Goal: Communication & Community: Answer question/provide support

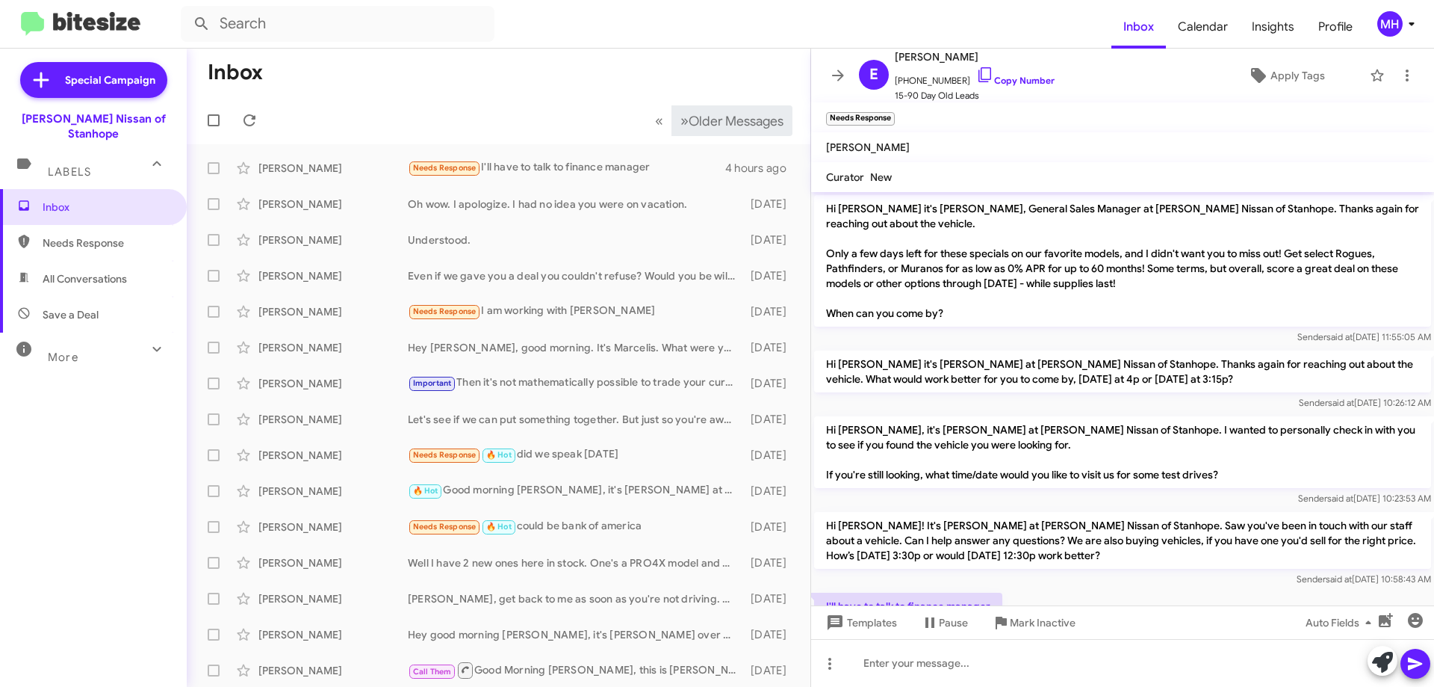
scroll to position [123, 0]
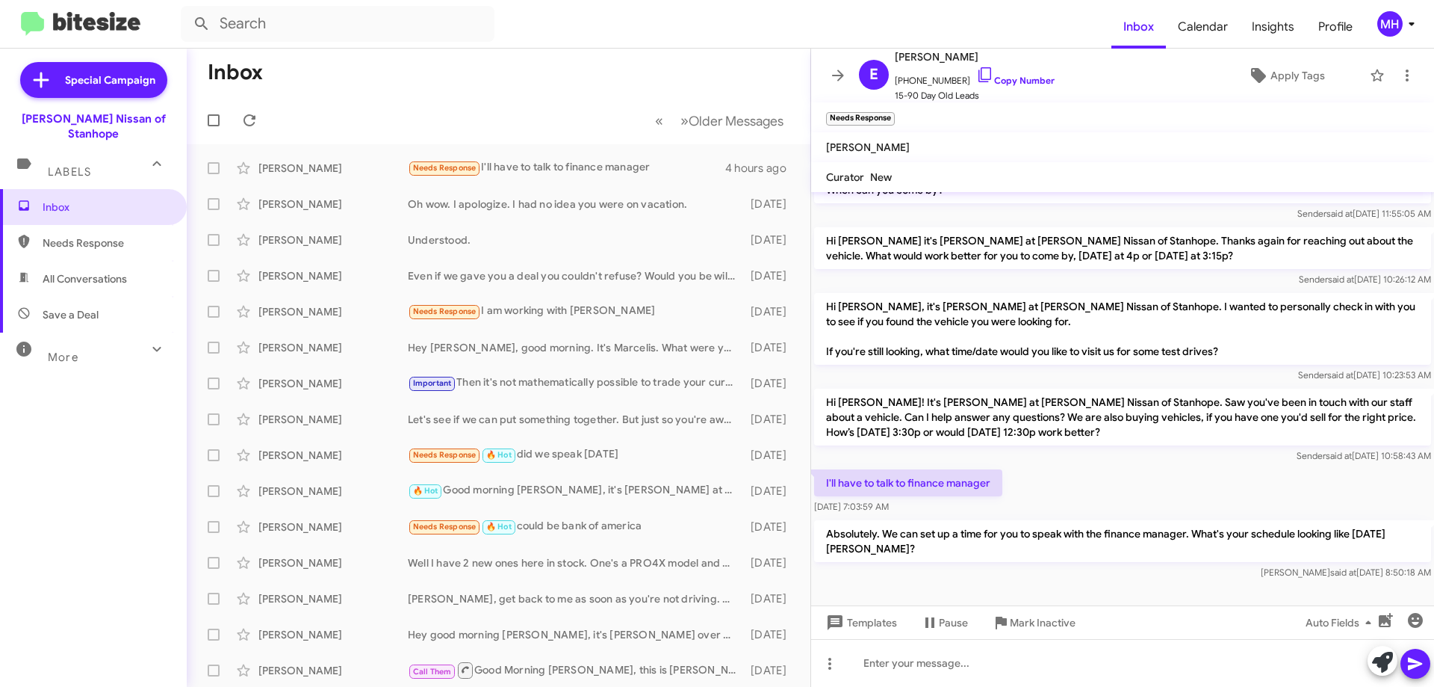
click at [94, 271] on span "All Conversations" at bounding box center [85, 278] width 84 height 15
type input "in:all-conversations"
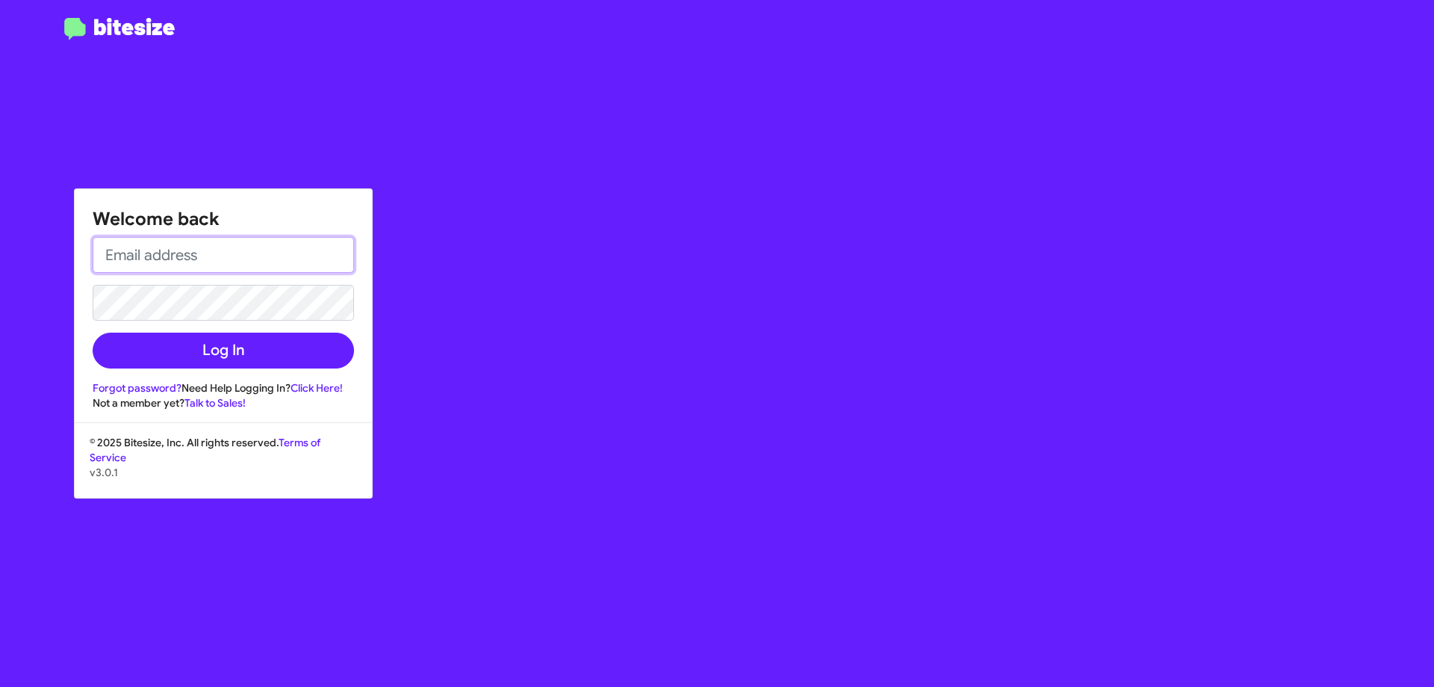
click at [155, 245] on input "email" at bounding box center [223, 255] width 261 height 36
type input "[EMAIL_ADDRESS][DOMAIN_NAME]"
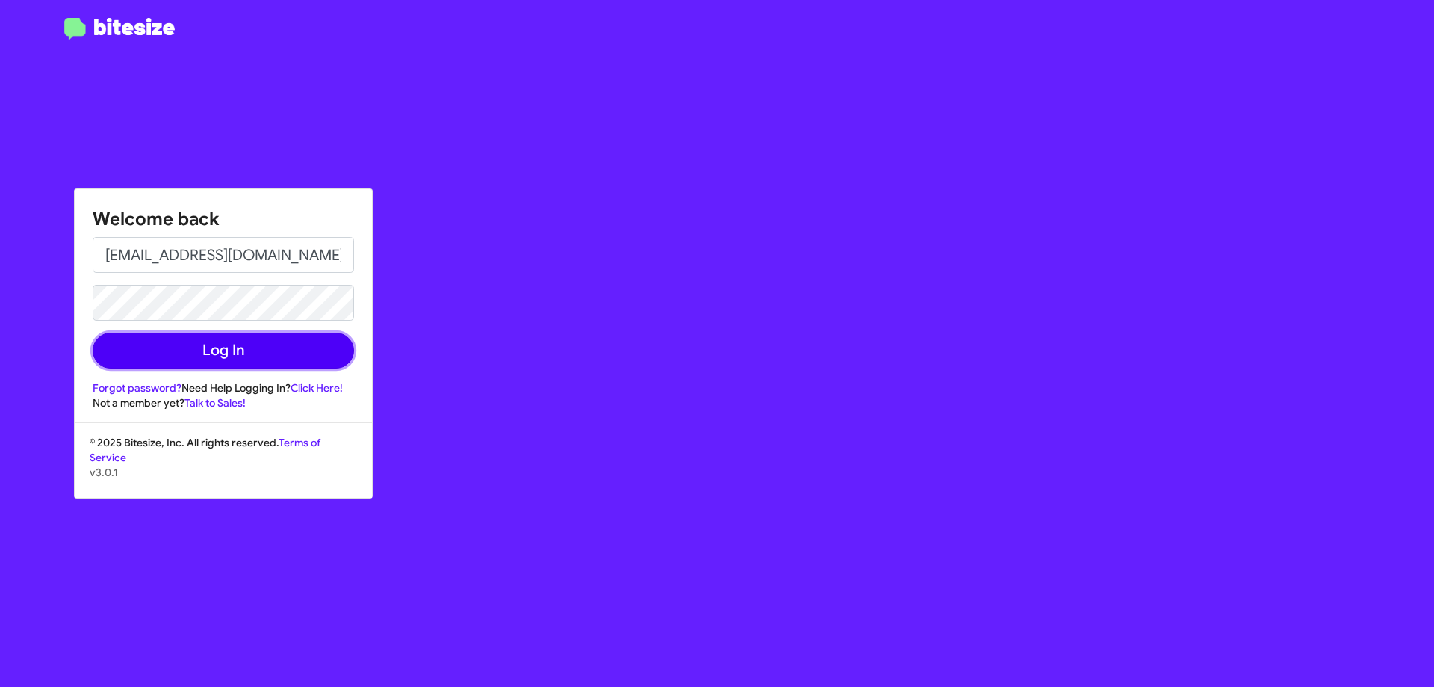
click at [206, 349] on button "Log In" at bounding box center [223, 350] width 261 height 36
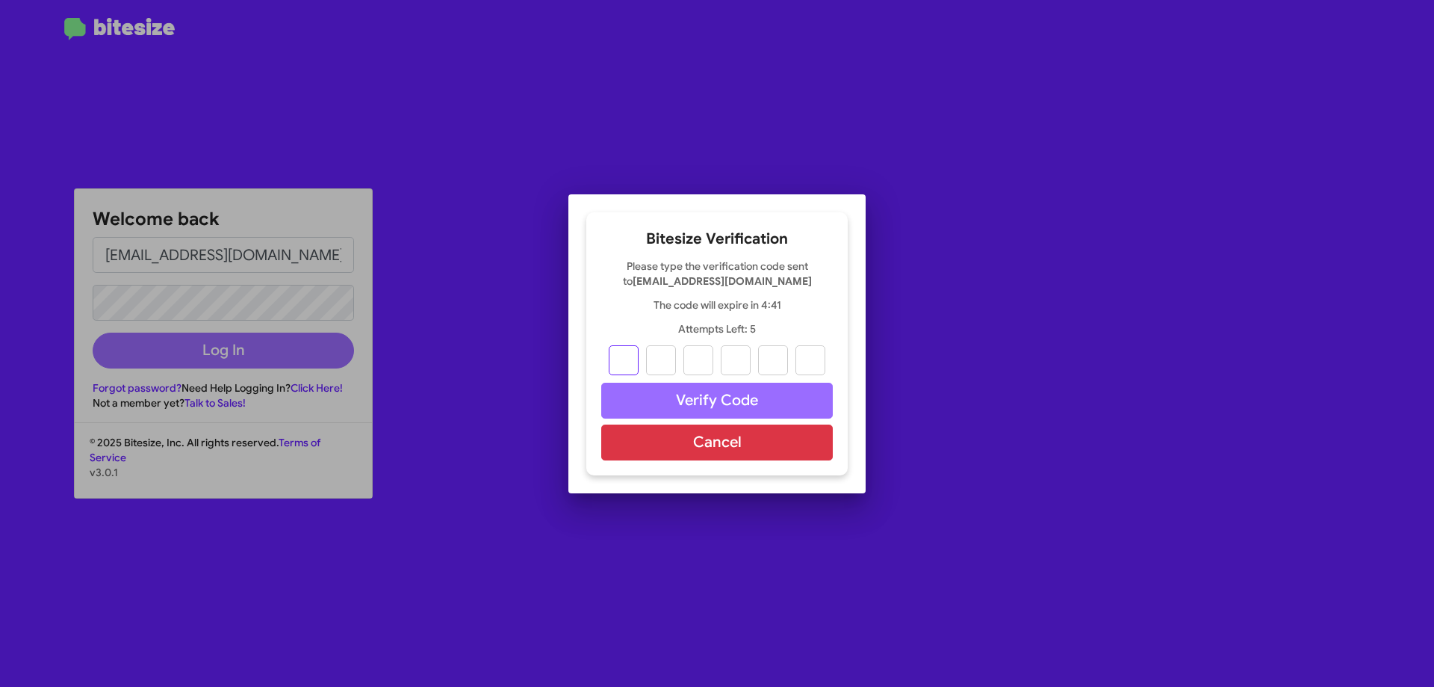
type input "5"
type input "9"
type input "8"
type input "2"
type input "5"
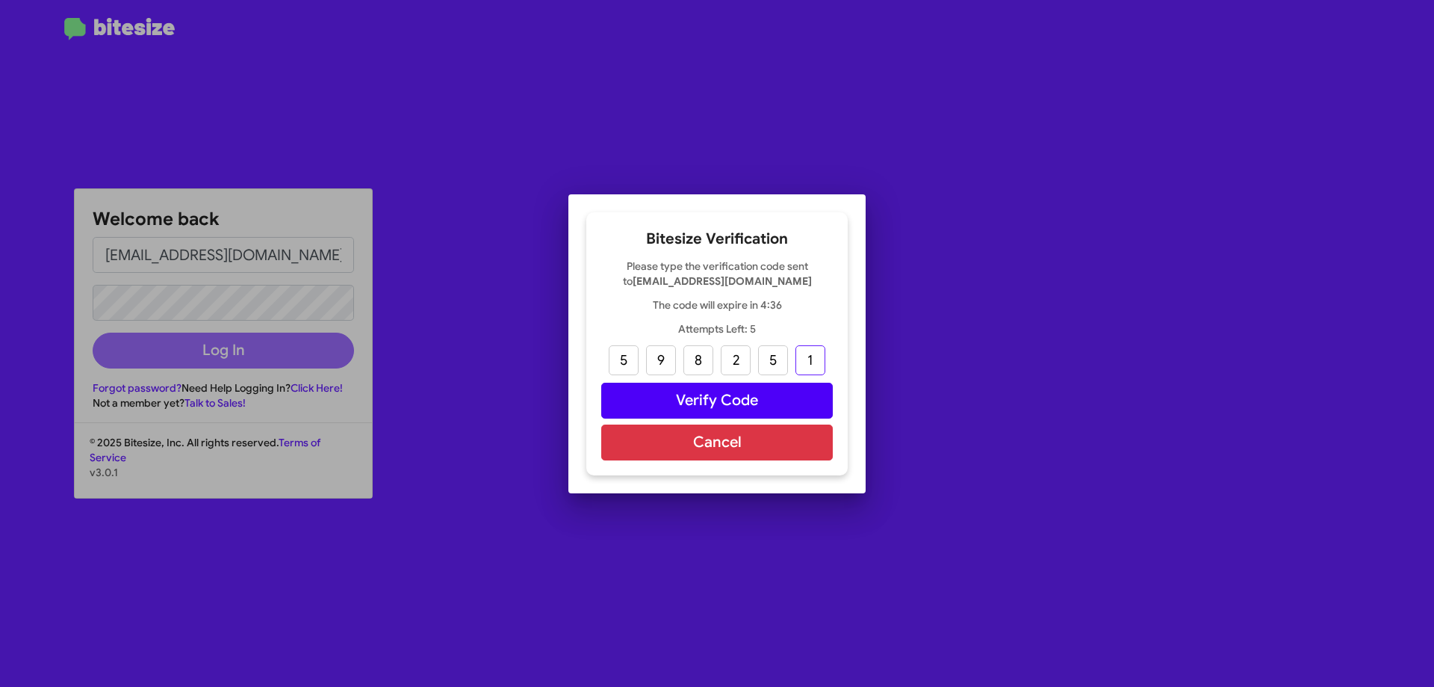
type input "1"
click at [708, 395] on button "Verify Code" at bounding box center [717, 401] width 232 height 36
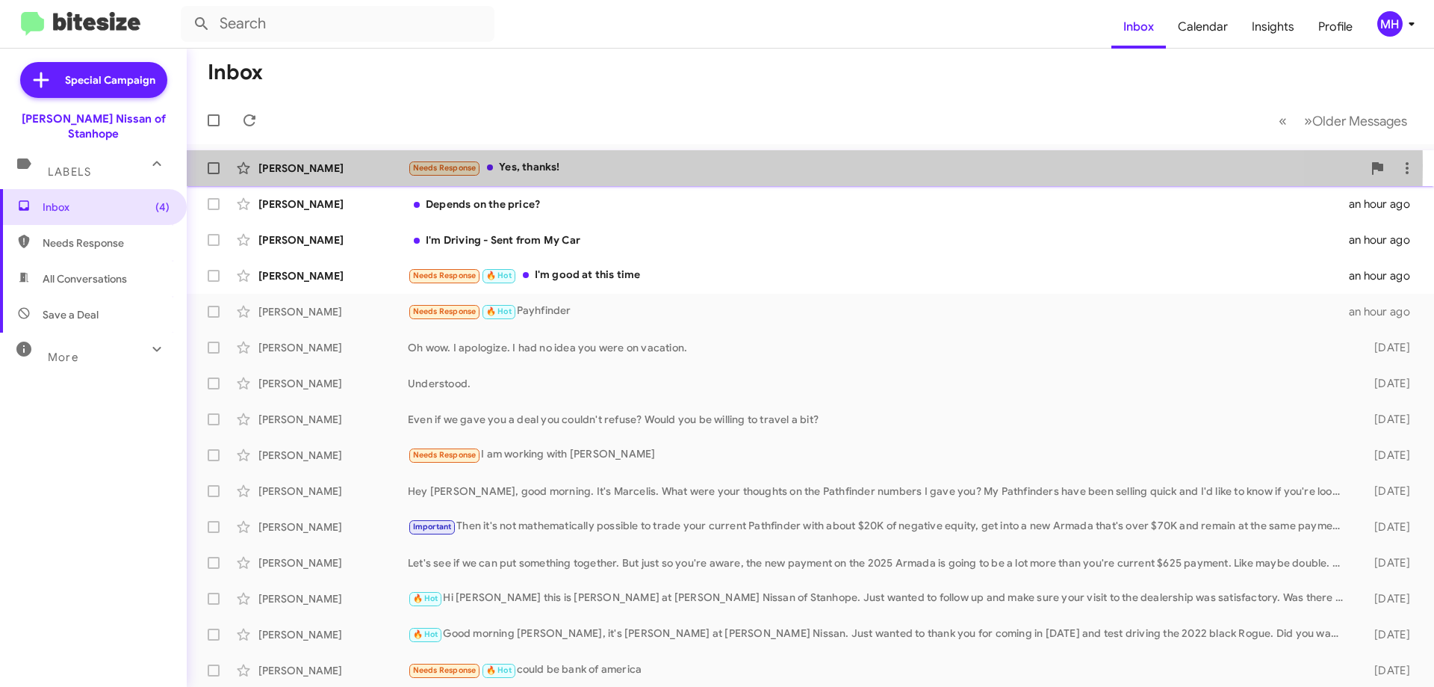
click at [604, 165] on div "Needs Response Yes, thanks!" at bounding box center [885, 167] width 955 height 17
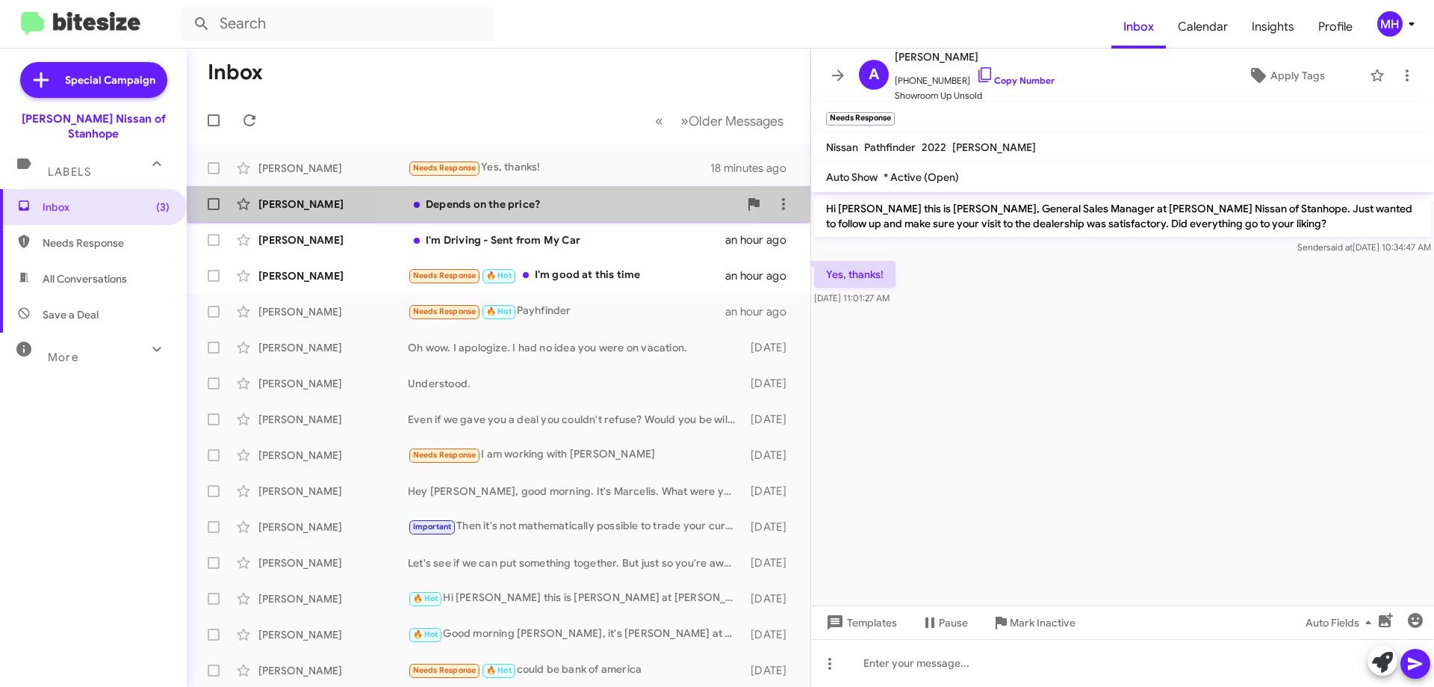
click at [519, 197] on div "Depends on the price?" at bounding box center [573, 203] width 331 height 15
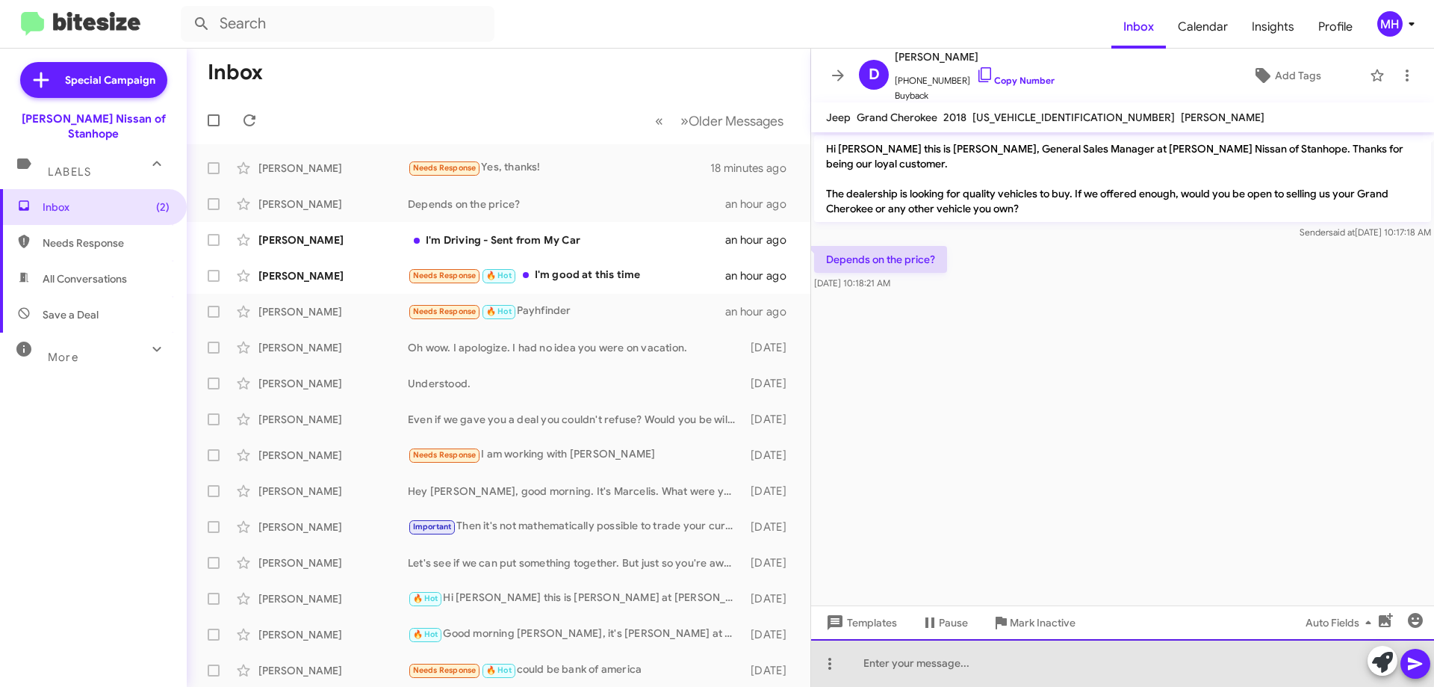
click at [924, 657] on div at bounding box center [1122, 663] width 623 height 48
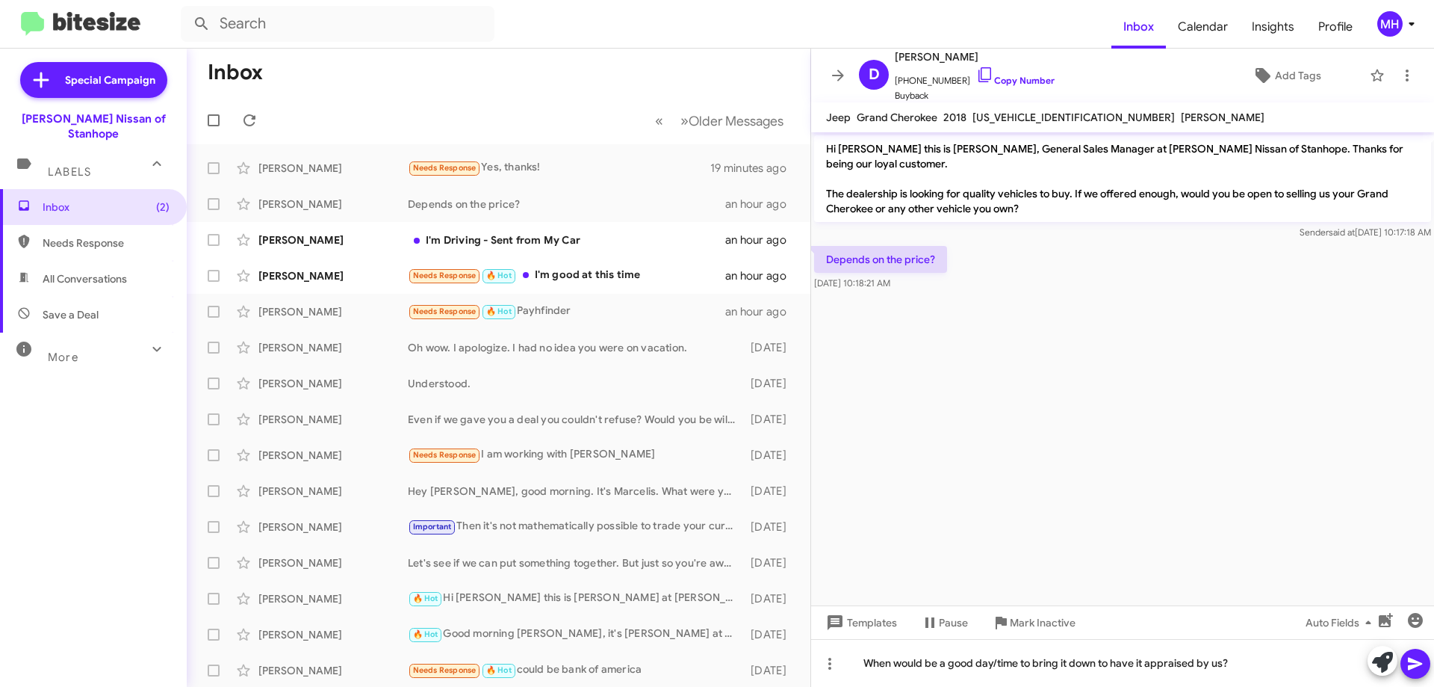
click at [1411, 660] on icon at bounding box center [1415, 663] width 14 height 13
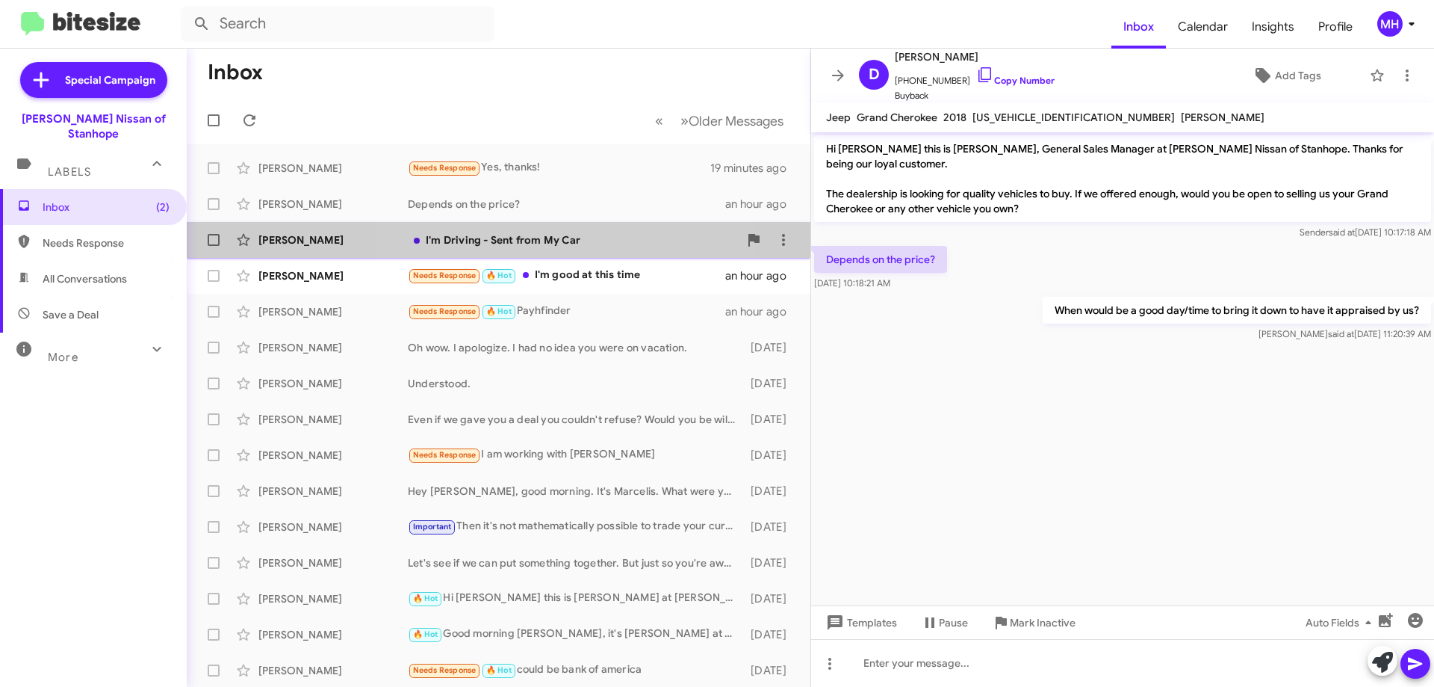
click at [533, 238] on div "I'm Driving - Sent from My Car" at bounding box center [573, 239] width 331 height 15
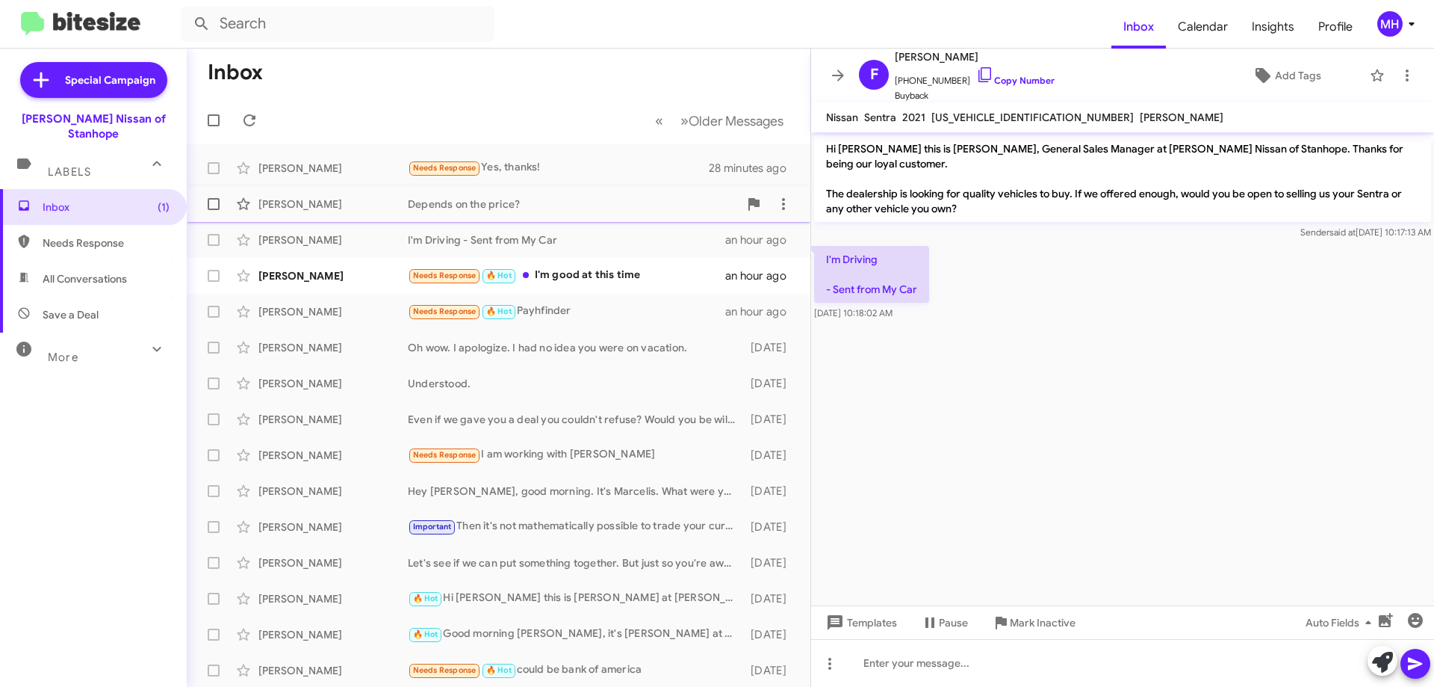
click at [330, 200] on div "[PERSON_NAME]" at bounding box center [333, 203] width 149 height 15
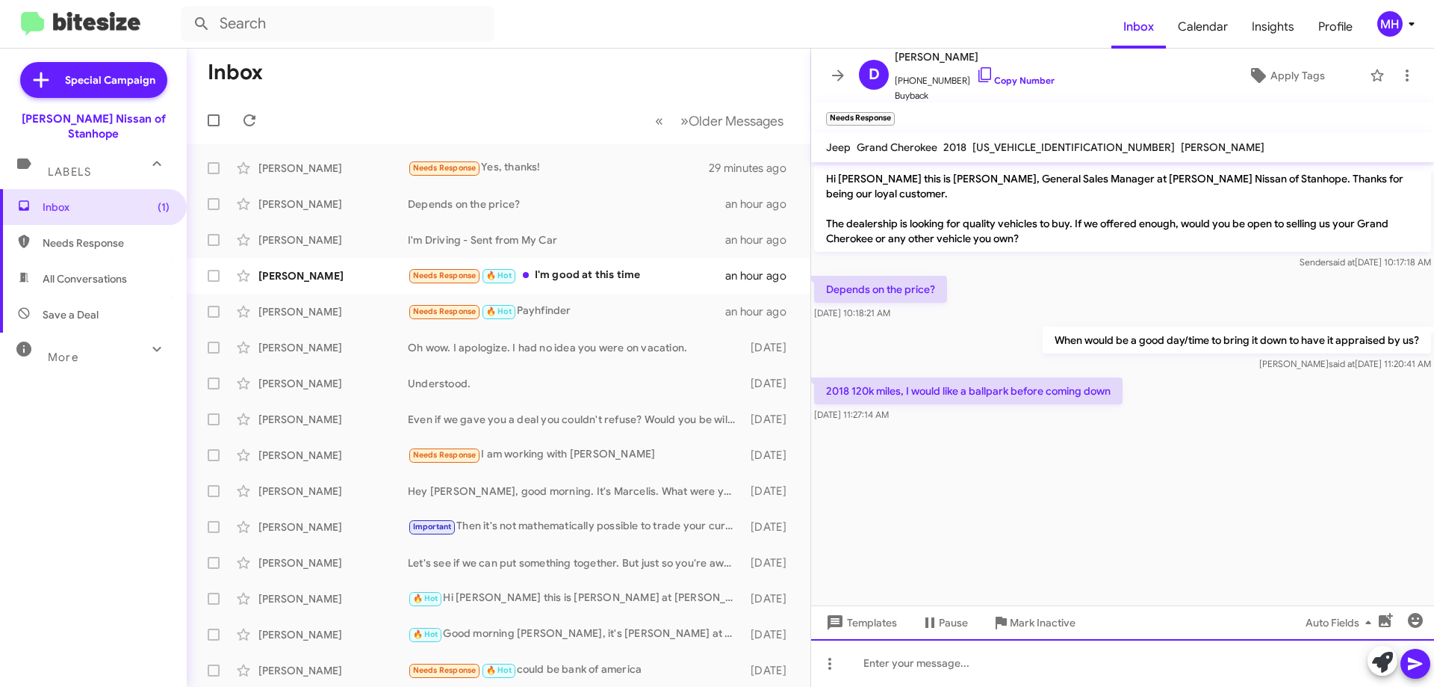
click at [881, 657] on div at bounding box center [1122, 663] width 623 height 48
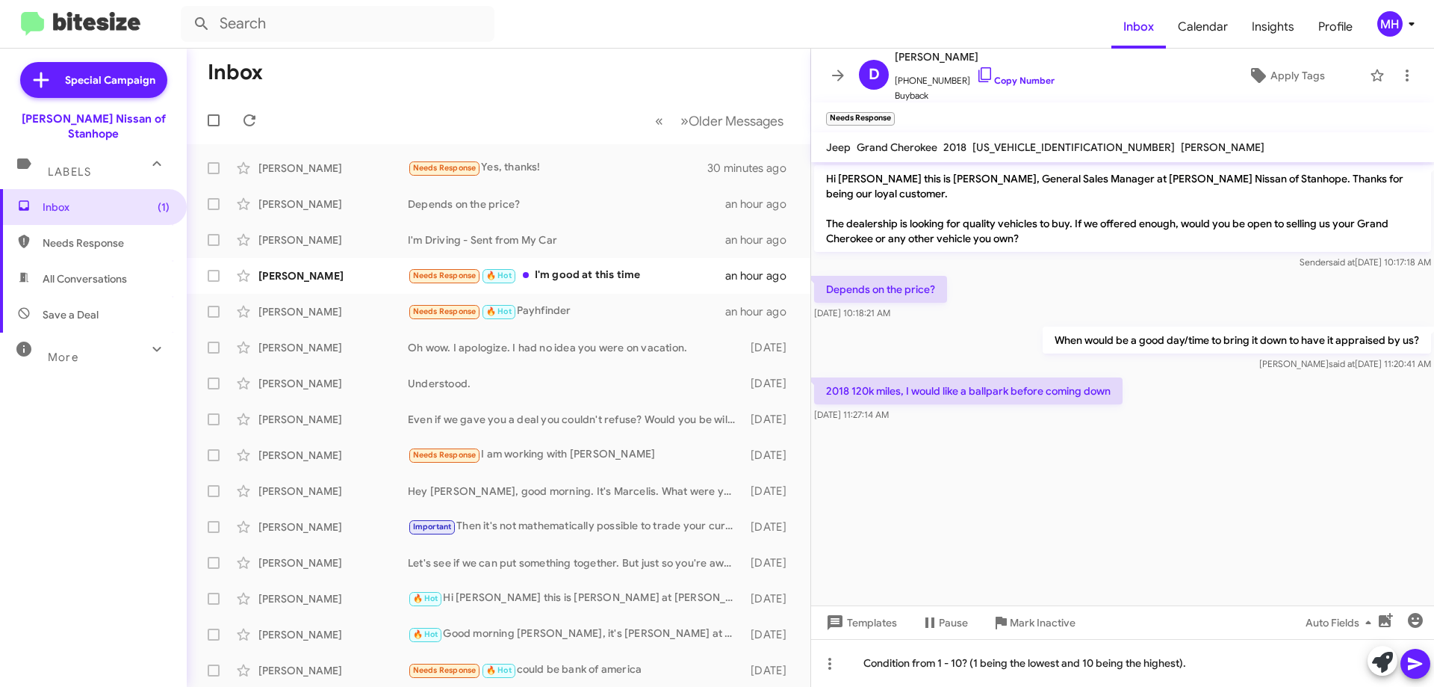
click at [1420, 657] on icon at bounding box center [1416, 663] width 18 height 18
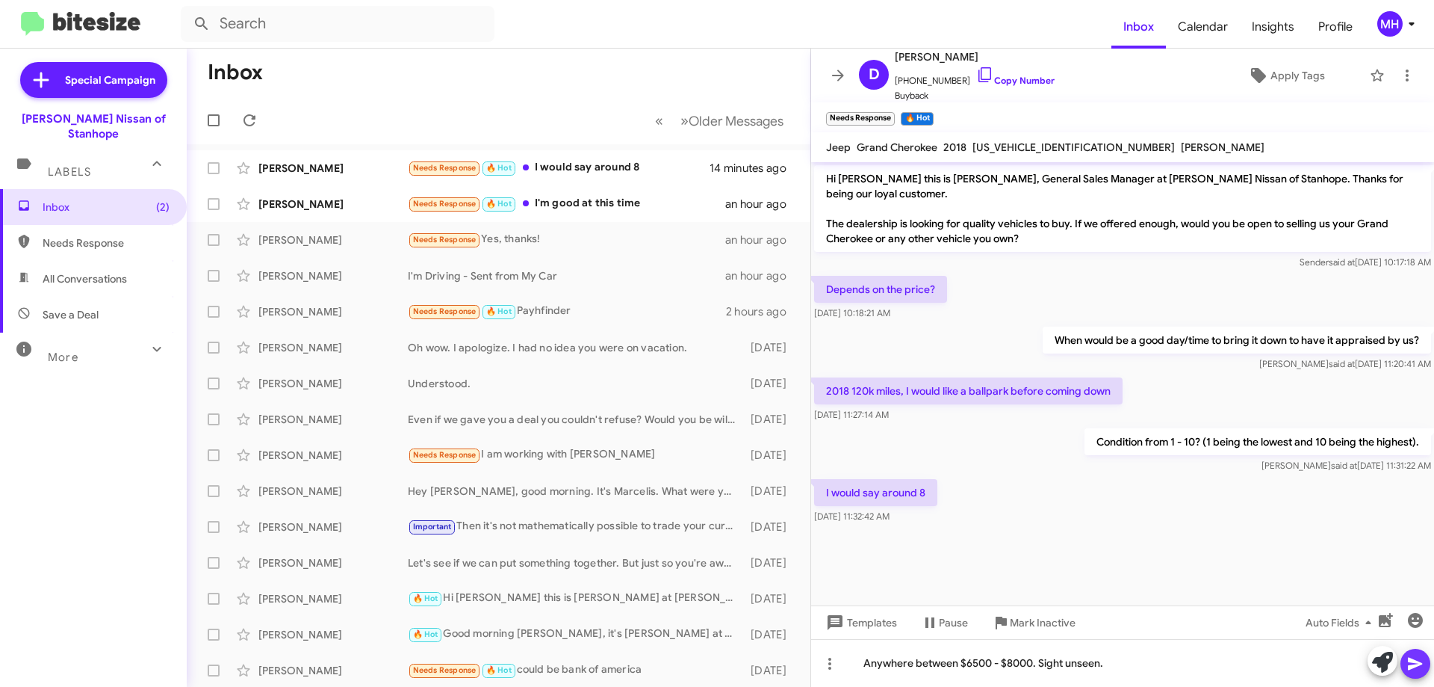
click at [1411, 661] on icon at bounding box center [1415, 663] width 14 height 13
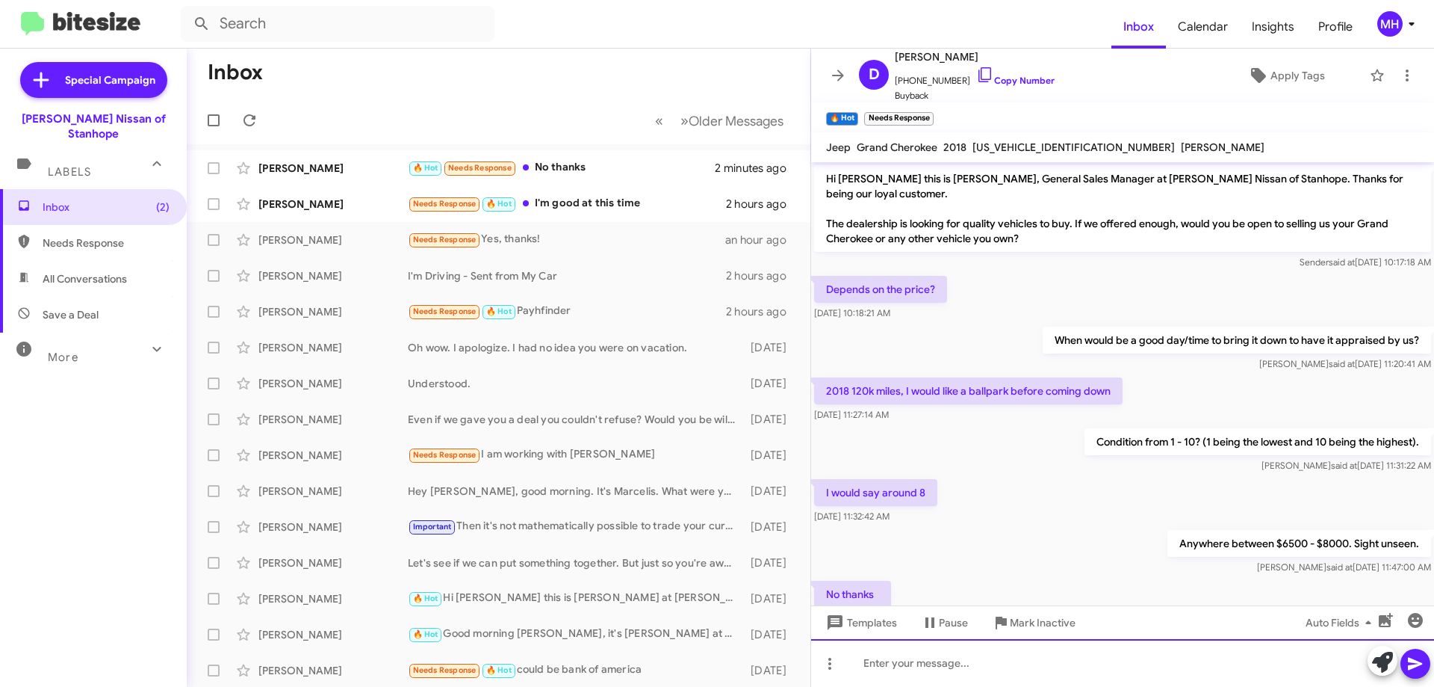
scroll to position [53, 0]
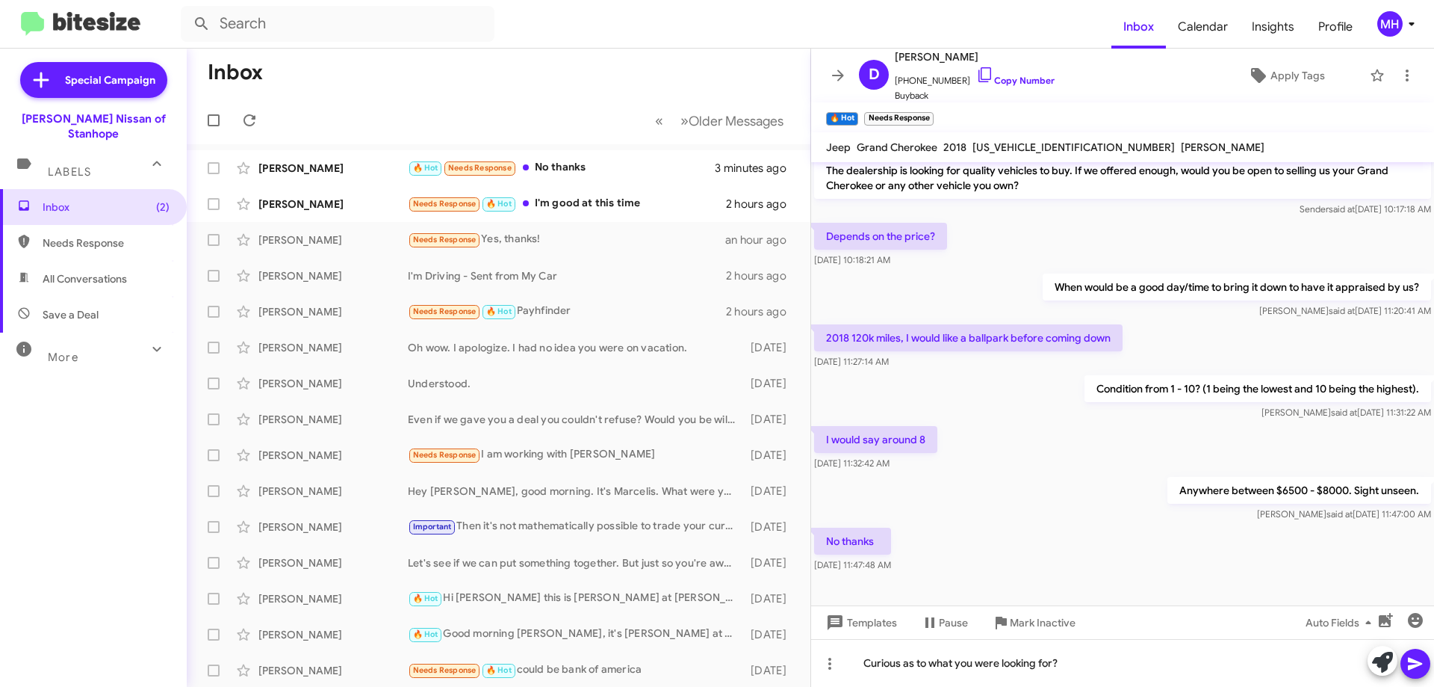
click at [1417, 669] on icon at bounding box center [1416, 663] width 18 height 18
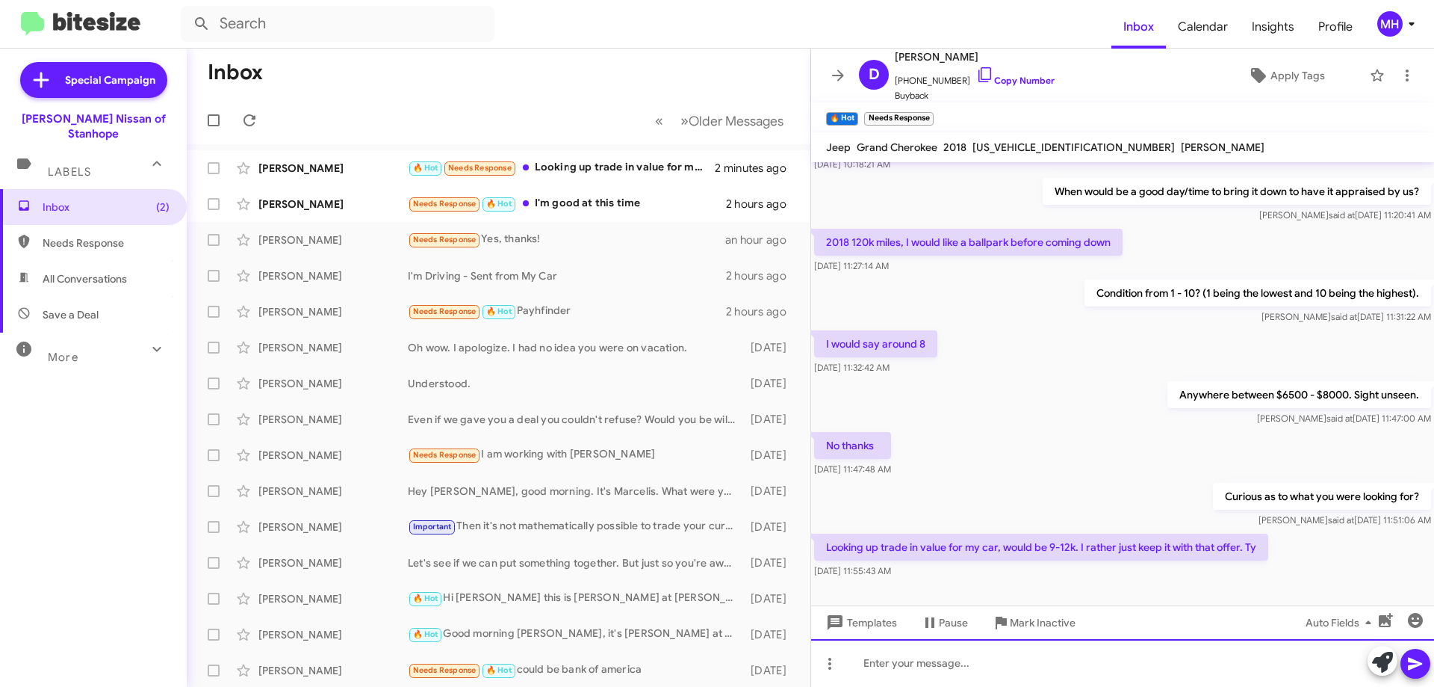
scroll to position [162, 0]
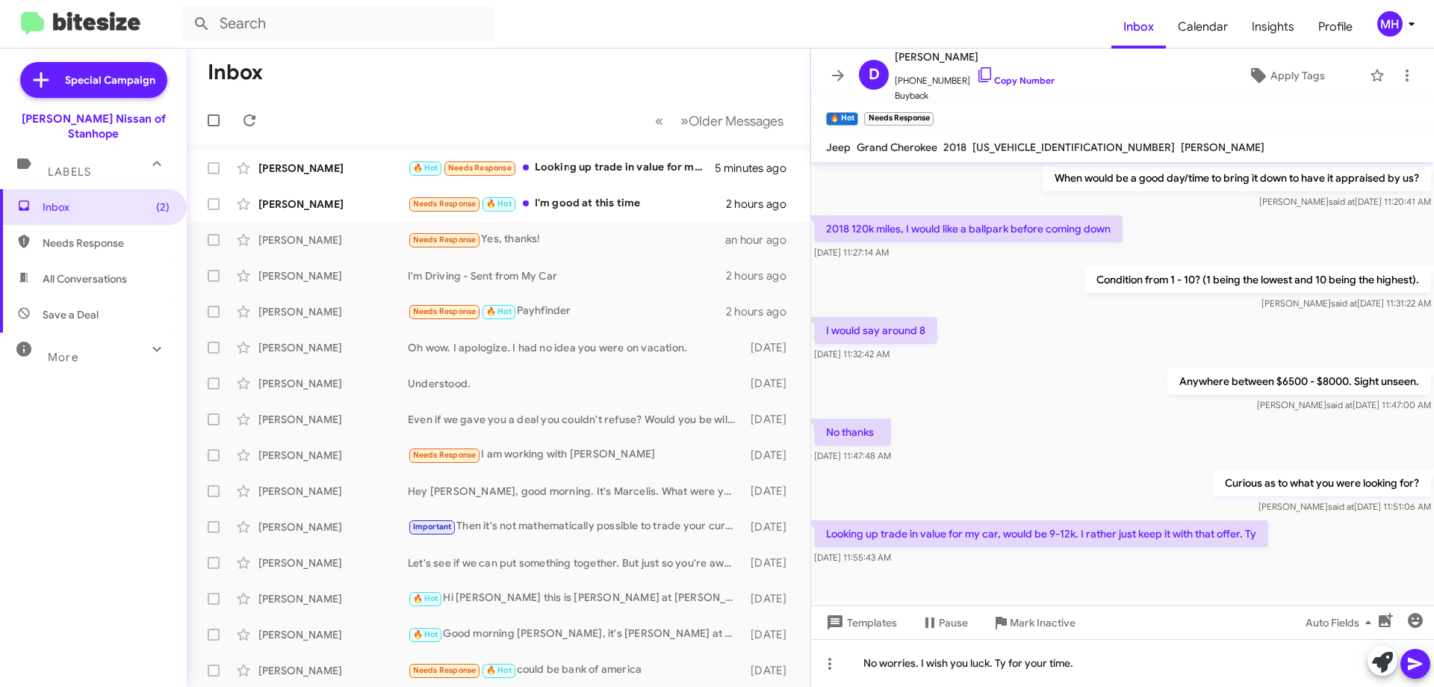
click at [1417, 663] on icon at bounding box center [1416, 663] width 18 height 18
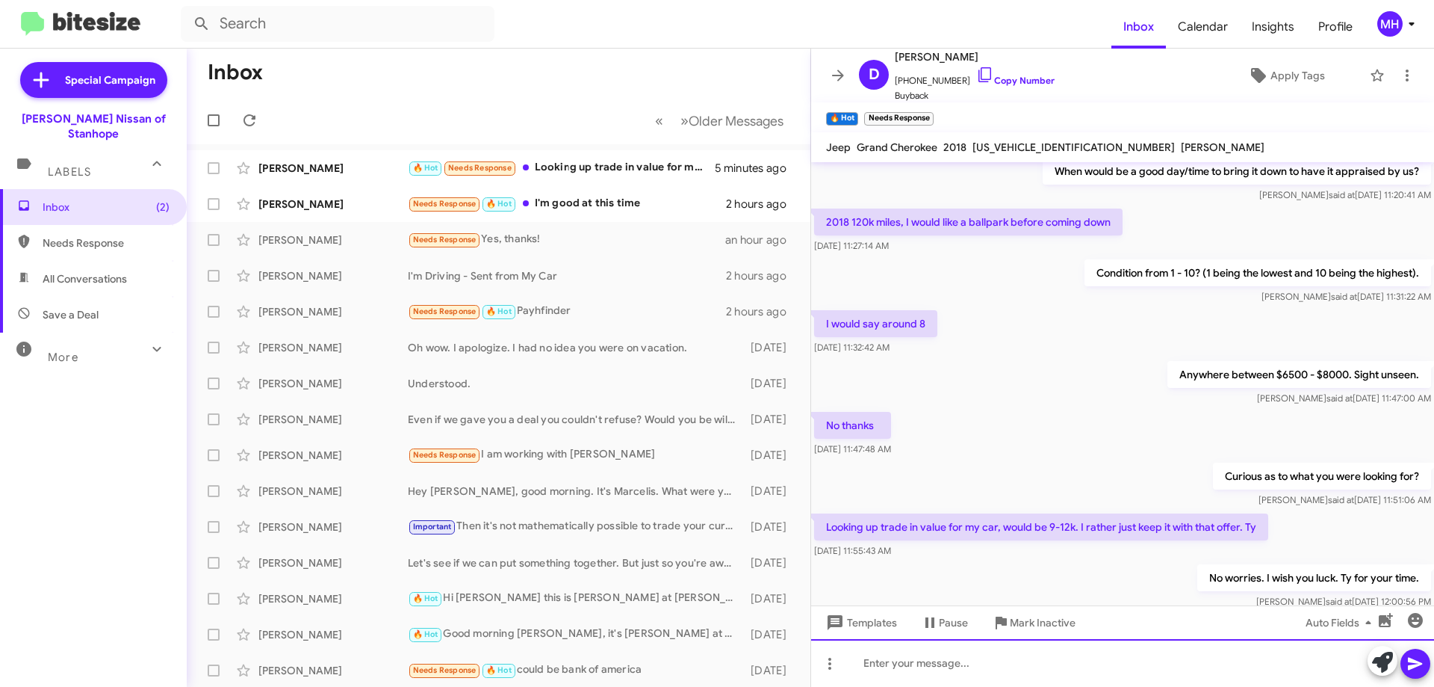
scroll to position [217, 0]
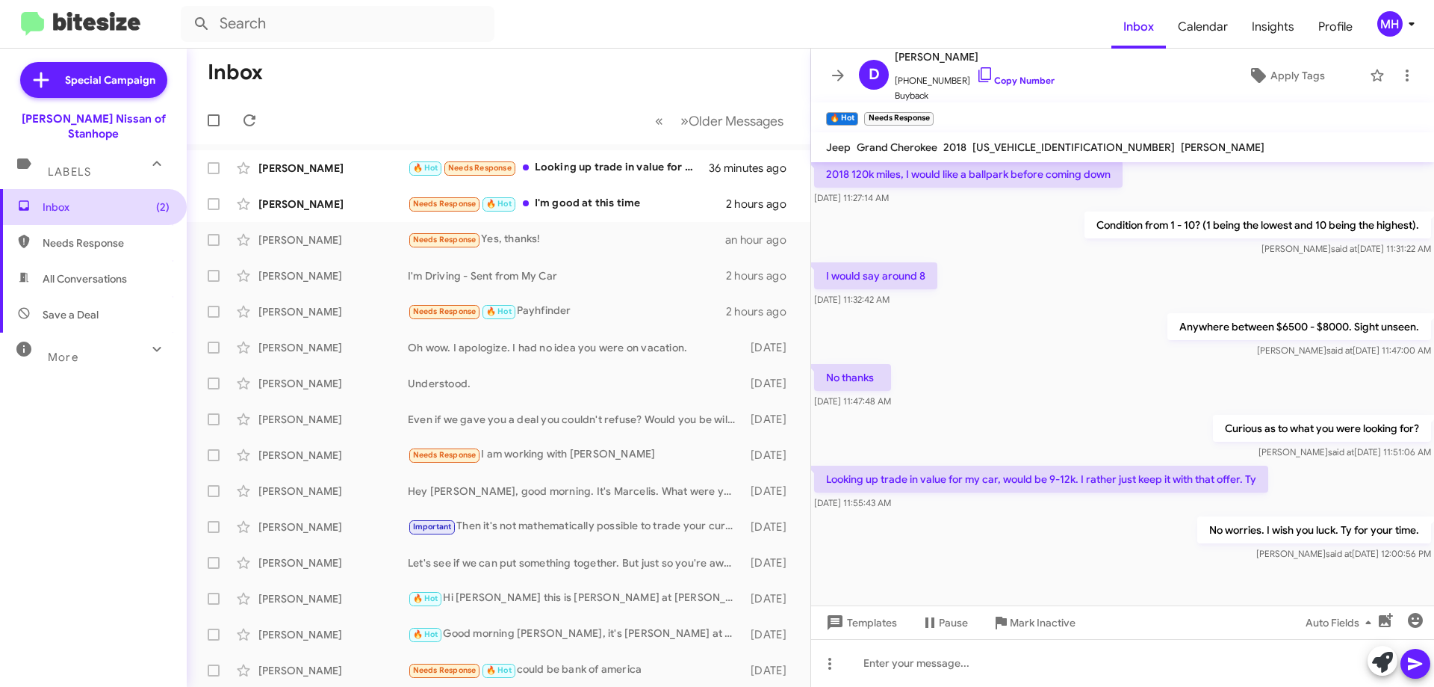
click at [100, 199] on span "Inbox (2)" at bounding box center [106, 206] width 127 height 15
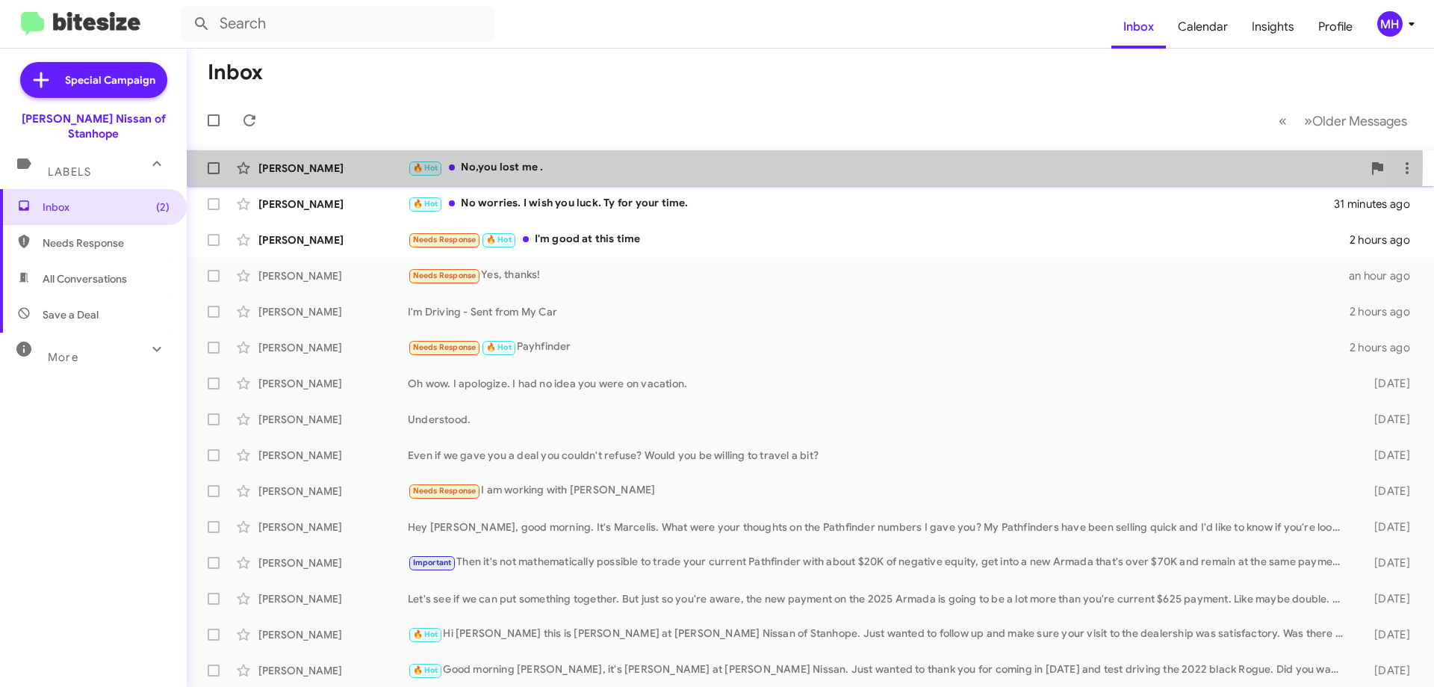
click at [550, 161] on div "🔥 Hot No,you lost me ." at bounding box center [885, 167] width 955 height 17
